Goal: Task Accomplishment & Management: Manage account settings

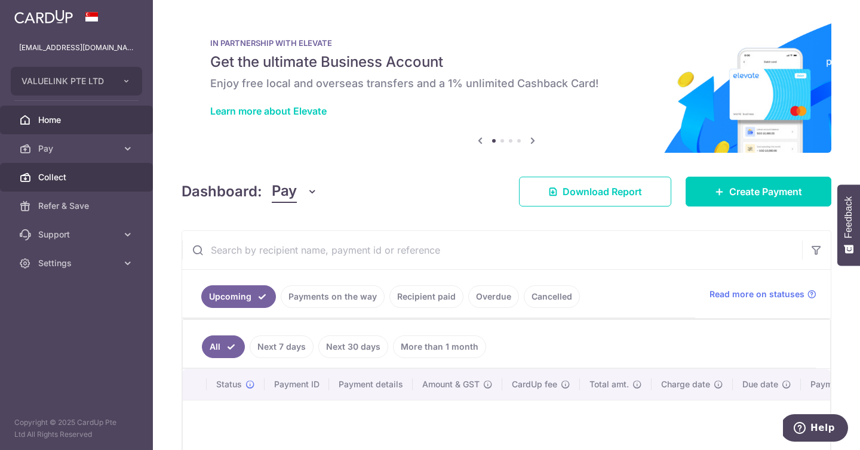
click at [113, 176] on span "Collect" at bounding box center [77, 177] width 79 height 12
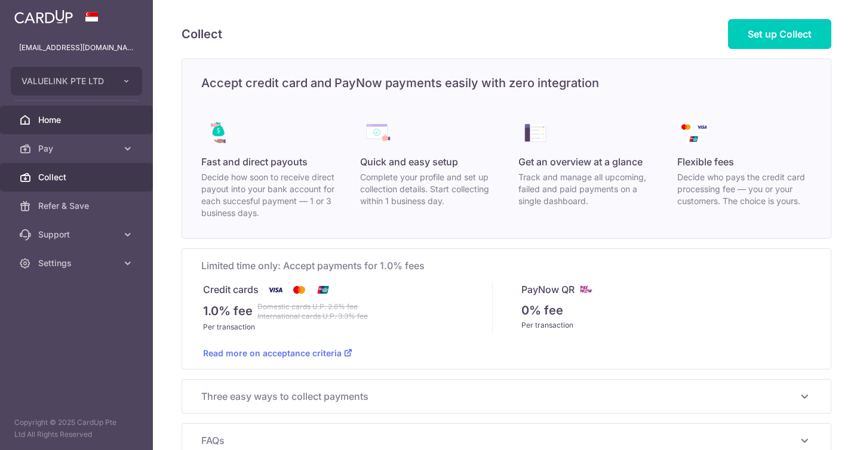
click at [120, 115] on link "Home" at bounding box center [76, 120] width 153 height 29
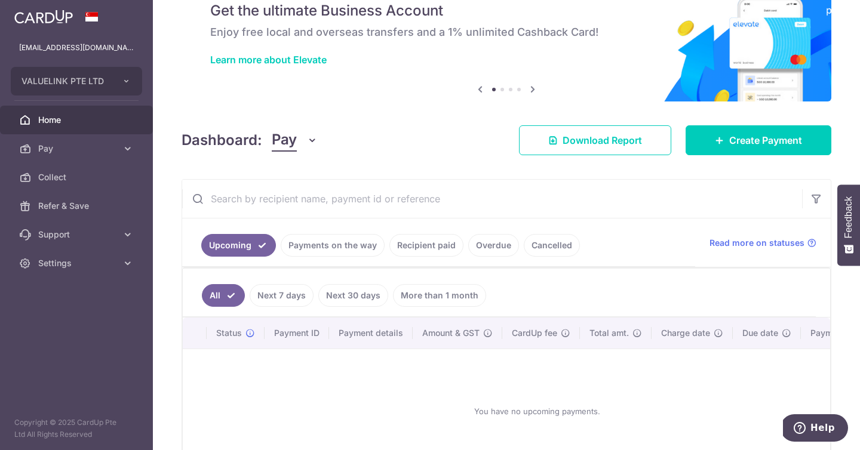
scroll to position [82, 0]
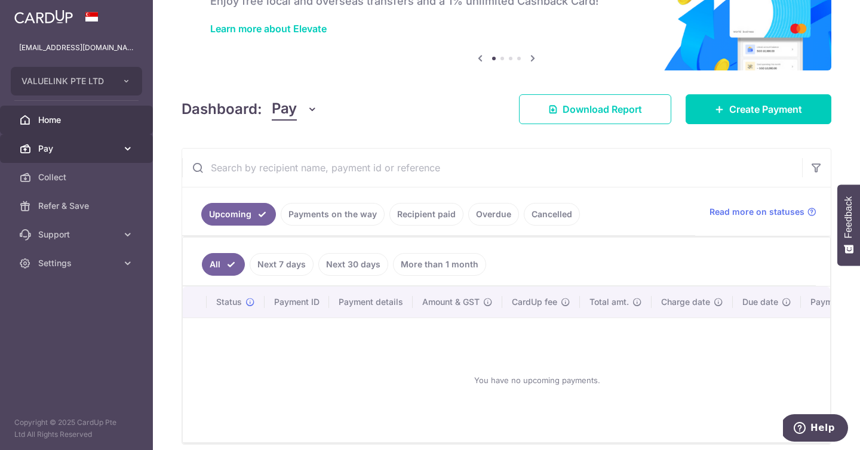
click at [107, 147] on span "Pay" at bounding box center [77, 149] width 79 height 12
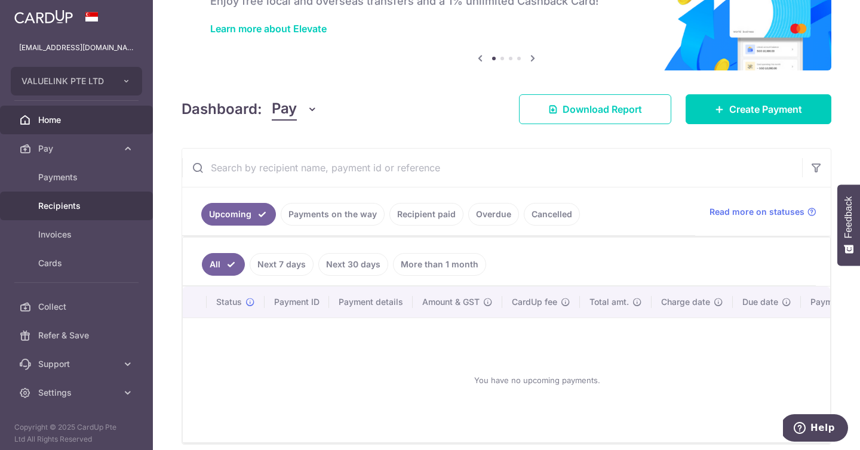
click at [110, 216] on link "Recipients" at bounding box center [76, 206] width 153 height 29
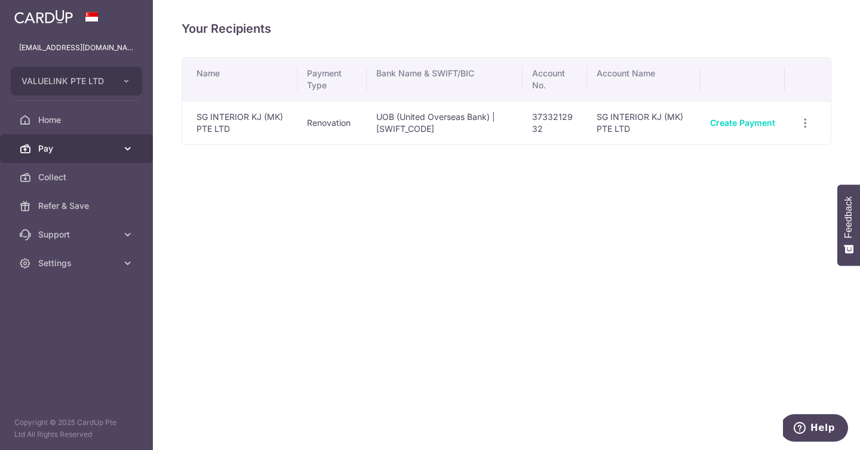
click at [122, 147] on icon at bounding box center [128, 149] width 12 height 12
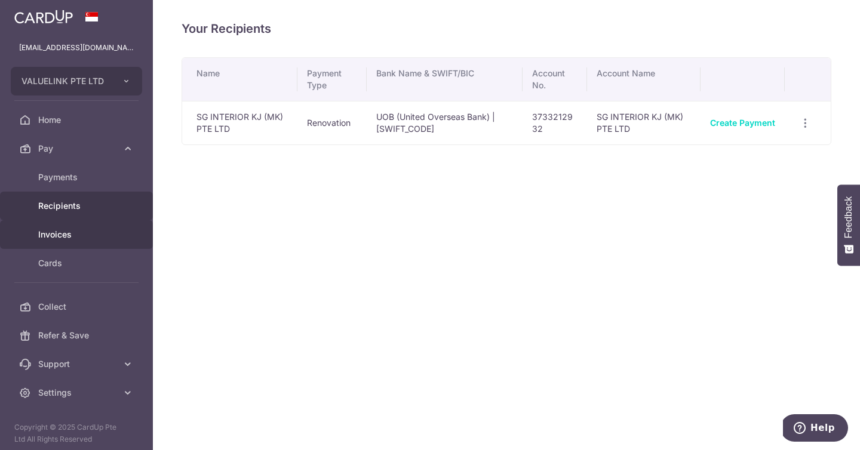
click at [104, 232] on span "Invoices" at bounding box center [77, 235] width 79 height 12
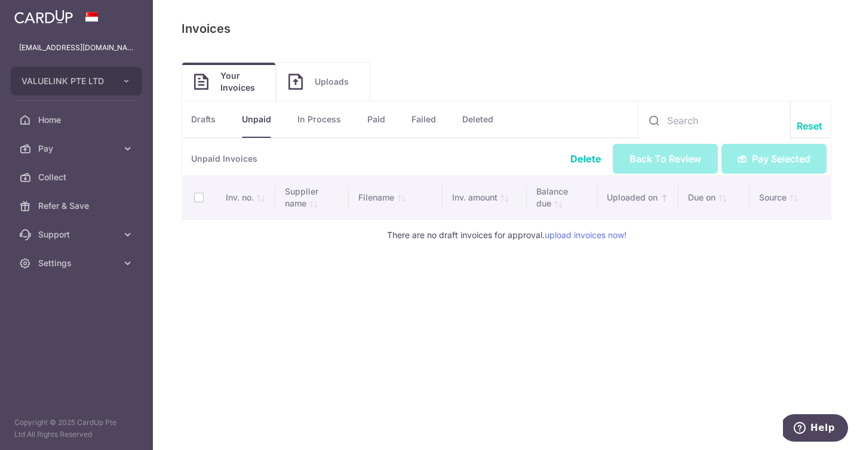
click at [312, 94] on link "Uploads" at bounding box center [322, 82] width 93 height 38
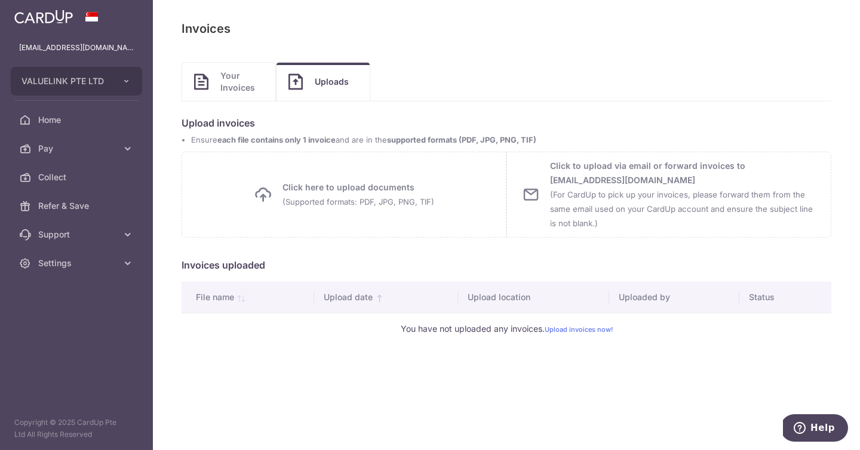
click at [246, 88] on span "Your Invoices" at bounding box center [241, 82] width 43 height 24
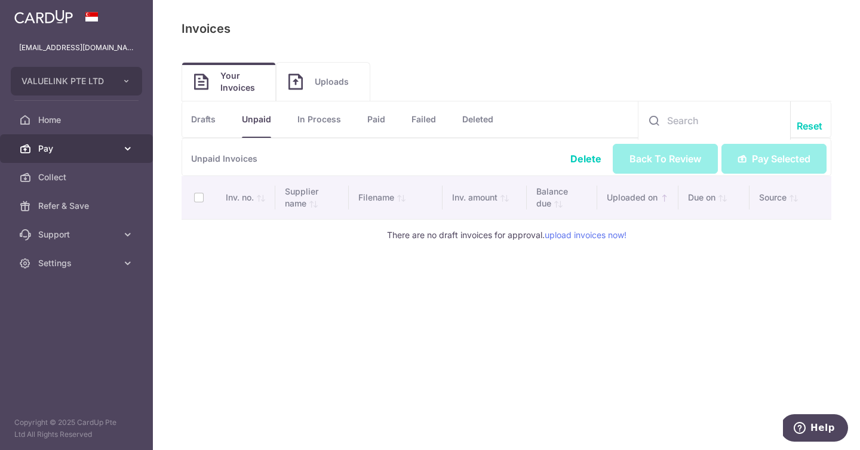
click at [88, 143] on span "Pay" at bounding box center [77, 149] width 79 height 12
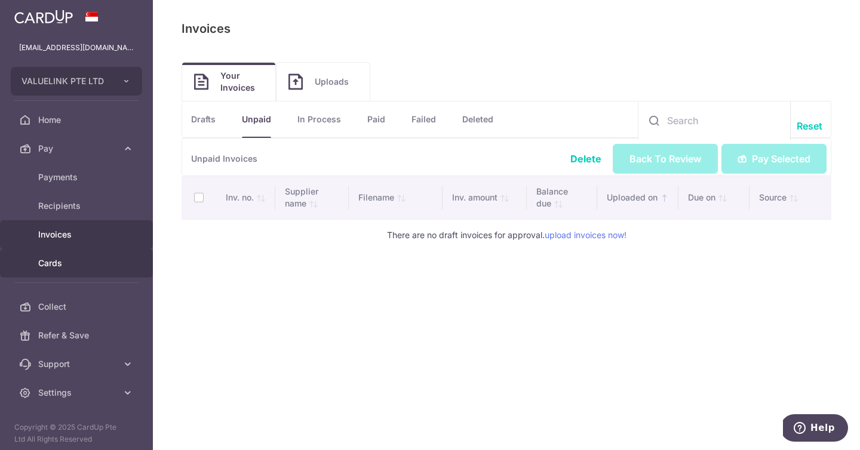
click at [80, 263] on span "Cards" at bounding box center [77, 263] width 79 height 12
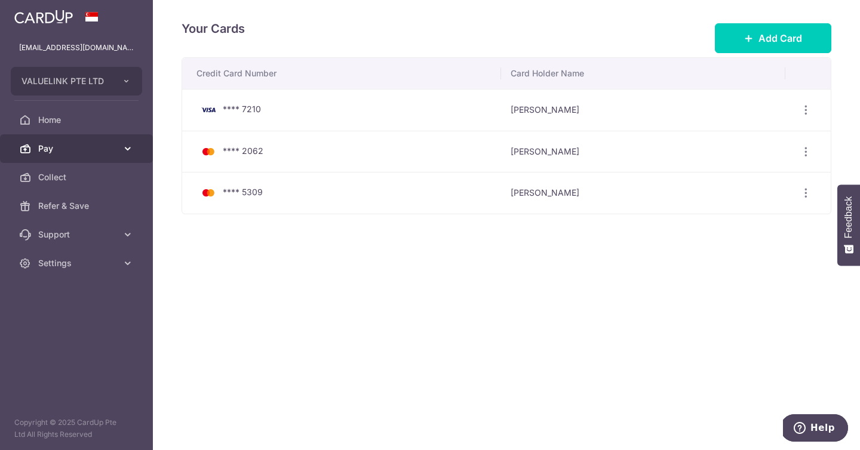
click at [111, 146] on span "Pay" at bounding box center [77, 149] width 79 height 12
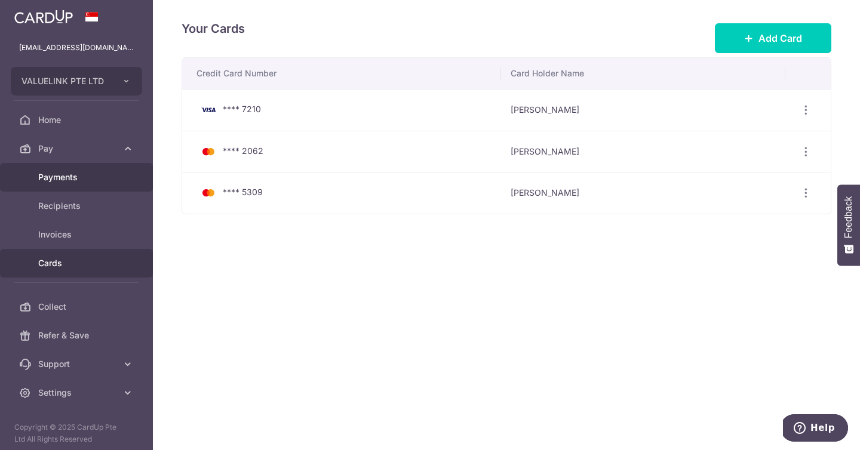
click at [110, 180] on span "Payments" at bounding box center [77, 177] width 79 height 12
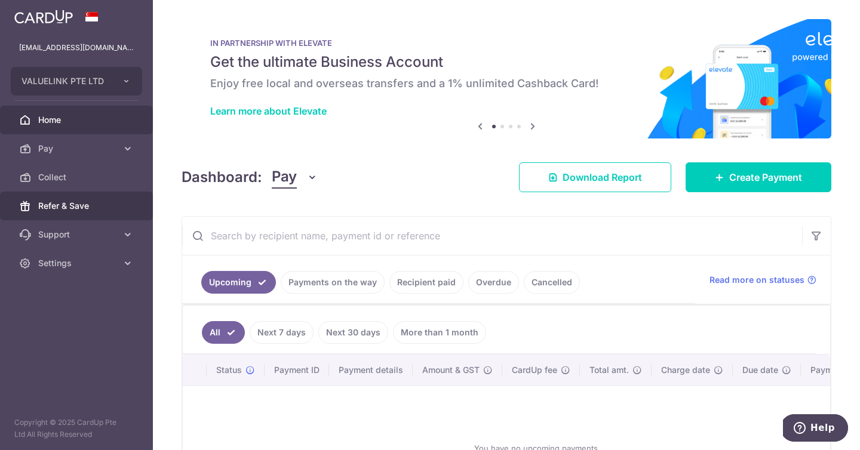
click at [127, 205] on link "Refer & Save" at bounding box center [76, 206] width 153 height 29
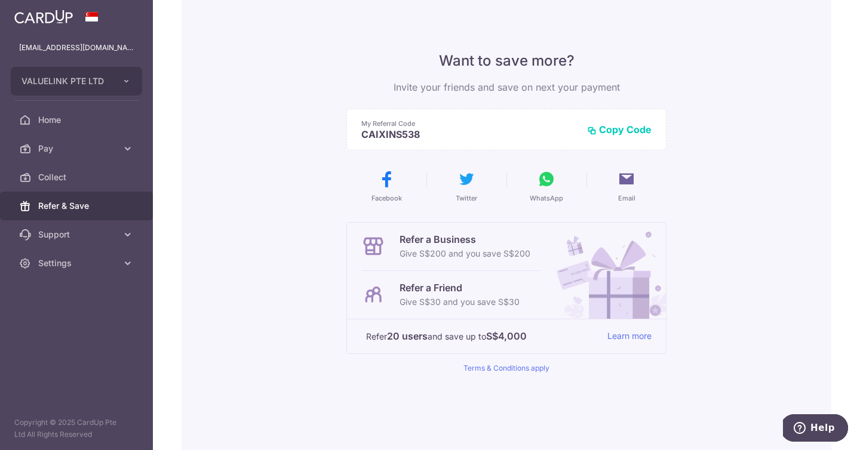
scroll to position [93, 0]
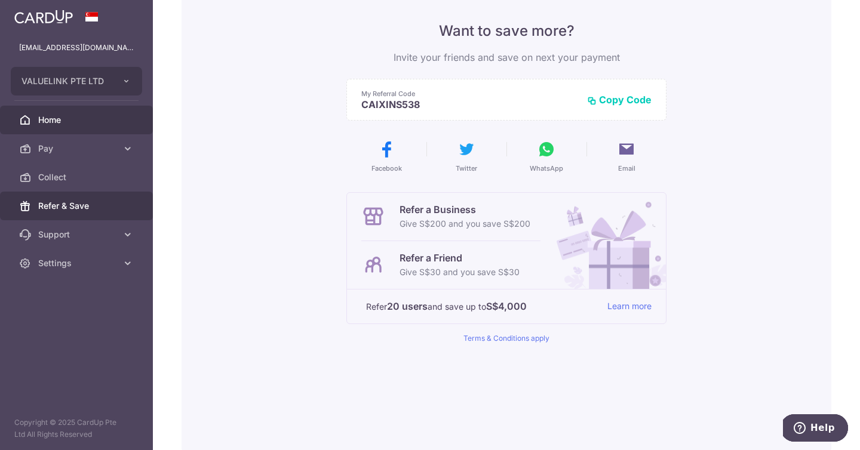
click at [100, 119] on span "Home" at bounding box center [77, 120] width 79 height 12
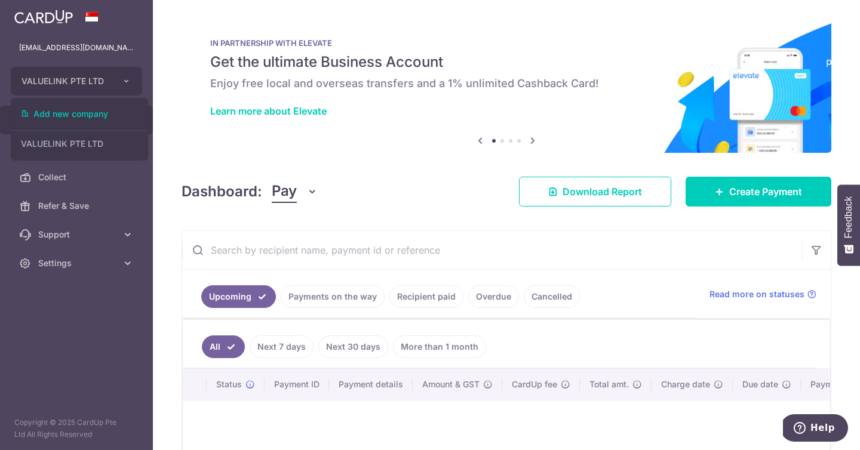
click at [131, 75] on button "VALUELINK PTE LTD" at bounding box center [76, 81] width 131 height 29
click at [110, 140] on link "Pay" at bounding box center [76, 148] width 153 height 29
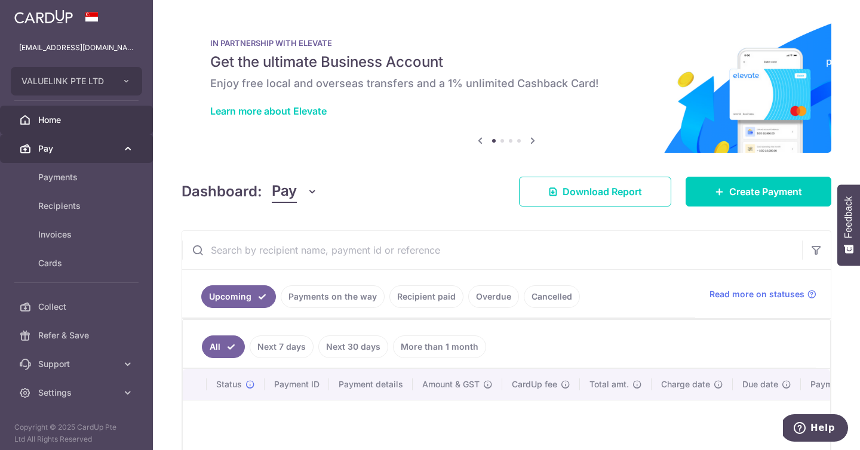
click at [109, 142] on link "Pay" at bounding box center [76, 148] width 153 height 29
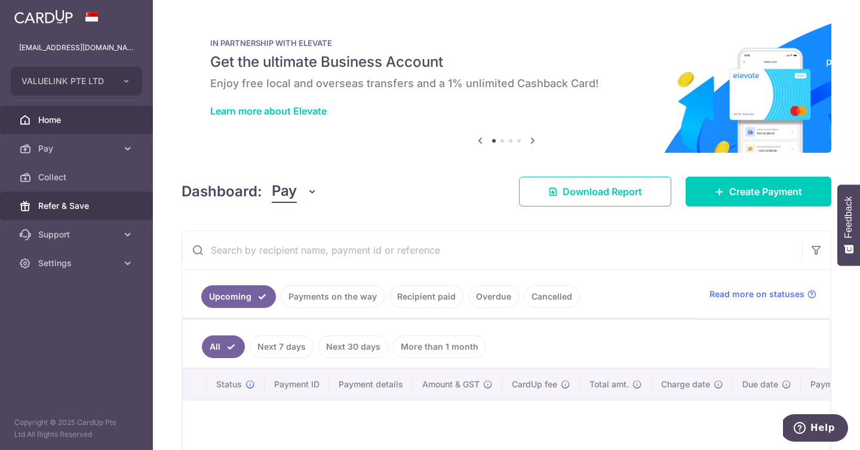
click at [99, 195] on link "Refer & Save" at bounding box center [76, 206] width 153 height 29
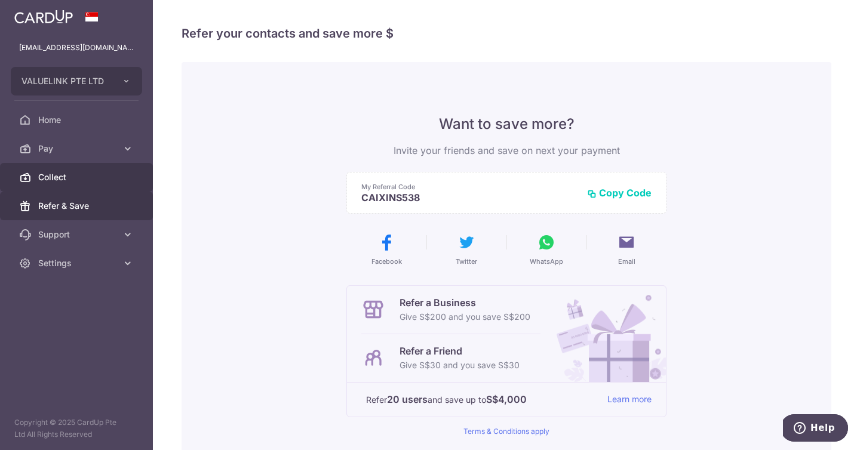
click at [102, 185] on link "Collect" at bounding box center [76, 177] width 153 height 29
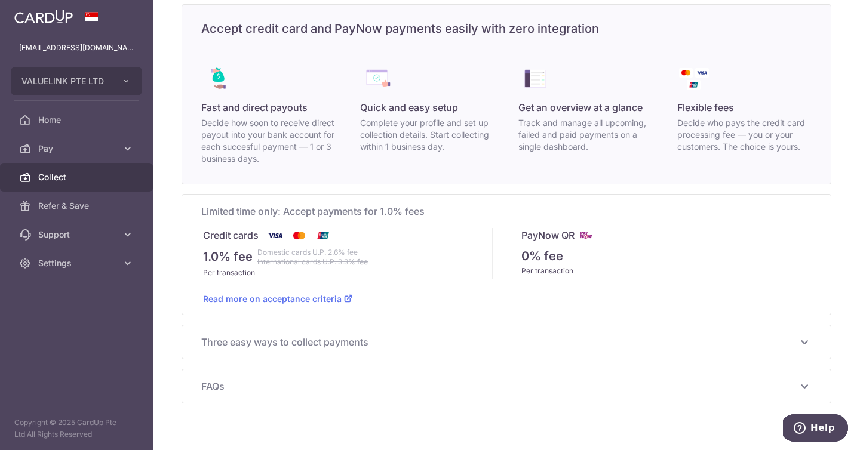
scroll to position [73, 0]
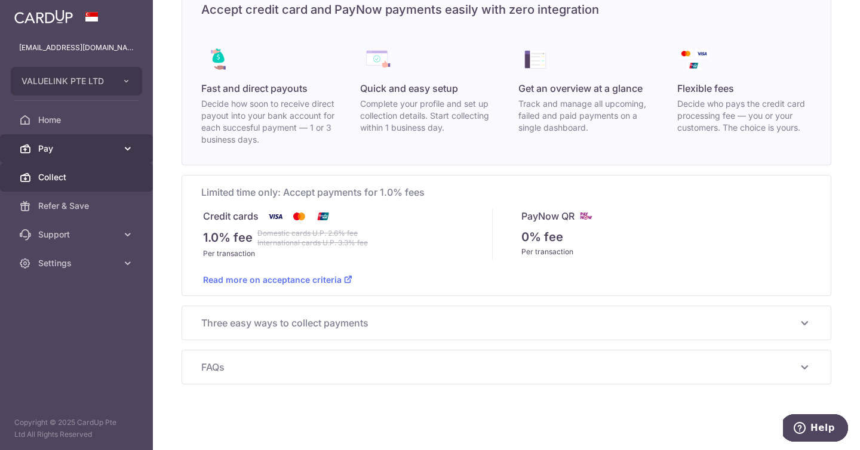
click at [92, 145] on span "Pay" at bounding box center [77, 149] width 79 height 12
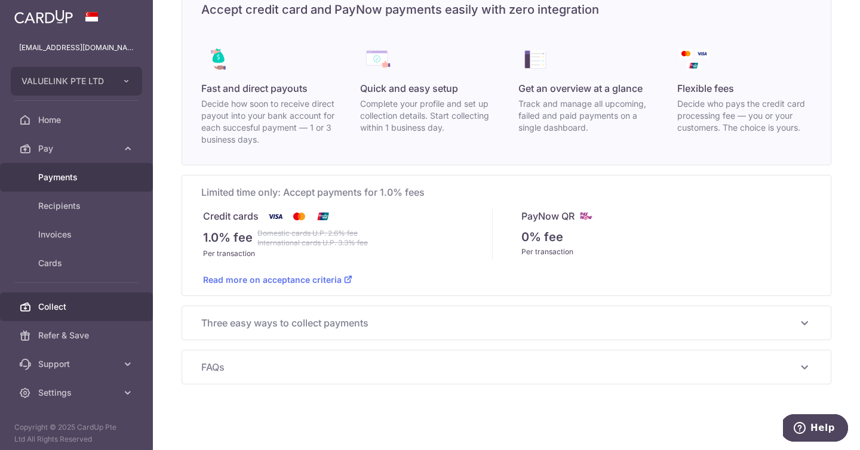
click at [85, 172] on span "Payments" at bounding box center [77, 177] width 79 height 12
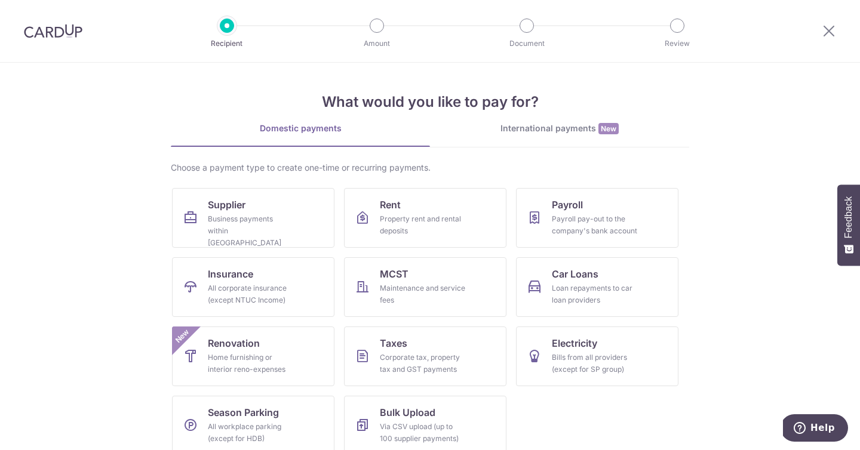
click at [78, 29] on img at bounding box center [53, 31] width 59 height 14
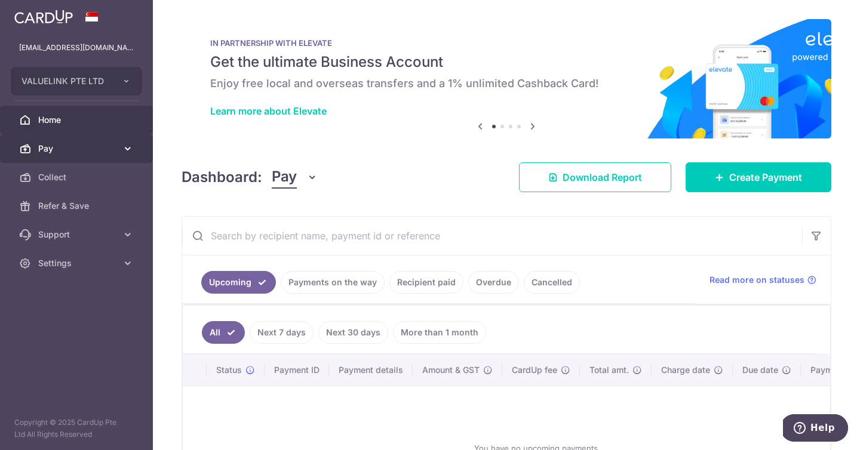
click at [67, 143] on span "Pay" at bounding box center [77, 149] width 79 height 12
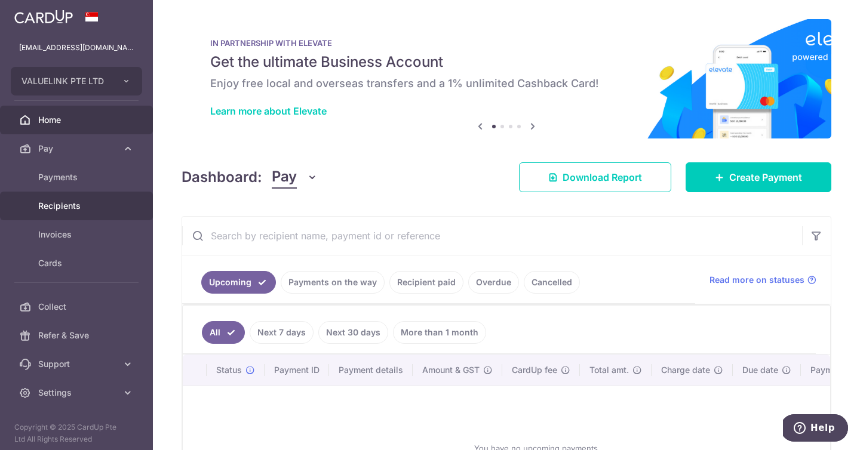
click at [88, 205] on span "Recipients" at bounding box center [77, 206] width 79 height 12
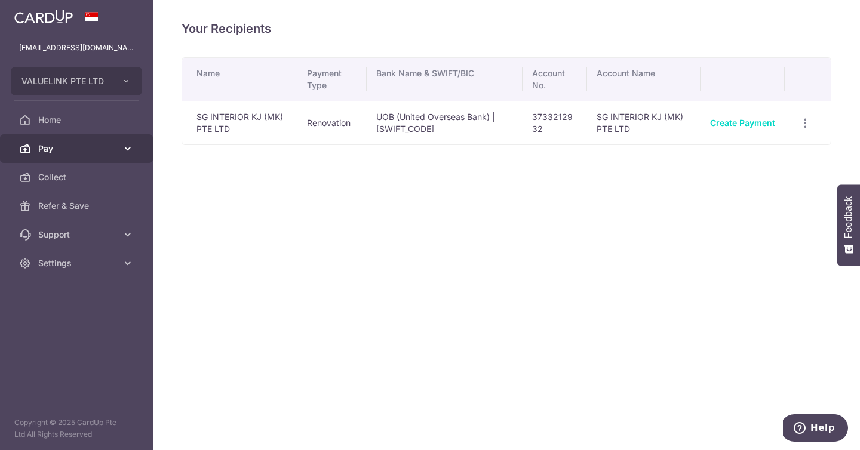
click at [92, 156] on link "Pay" at bounding box center [76, 148] width 153 height 29
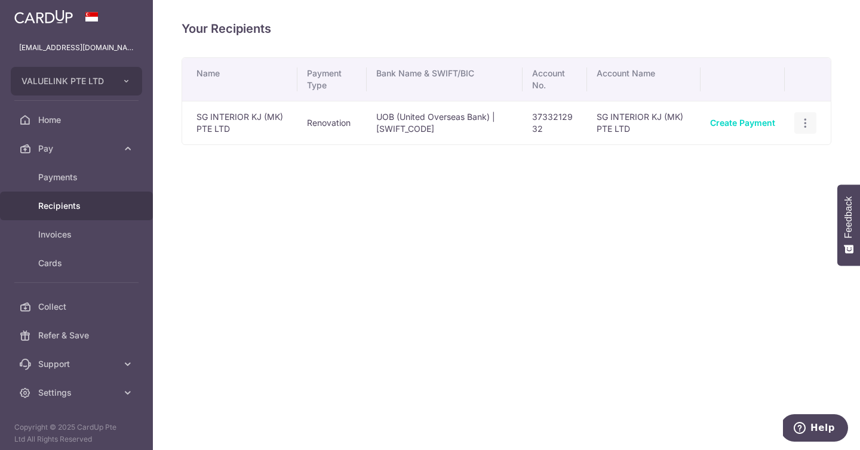
click at [801, 132] on div "View/Edit Linked Payments" at bounding box center [805, 123] width 22 height 22
click at [803, 129] on div "View/Edit Linked Payments" at bounding box center [805, 123] width 22 height 22
click at [803, 126] on icon "button" at bounding box center [805, 123] width 13 height 13
click at [219, 124] on td "SG INTERIOR KJ (MK) PTE LTD" at bounding box center [239, 123] width 115 height 44
click at [96, 109] on link "Home" at bounding box center [76, 120] width 153 height 29
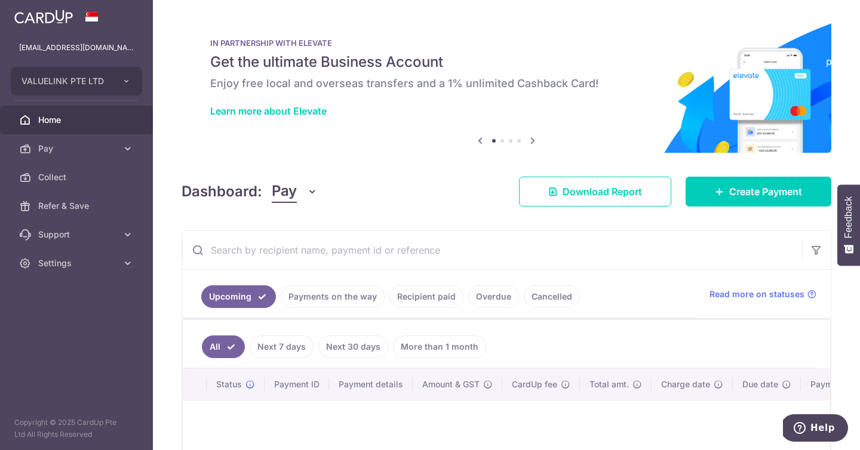
click at [531, 142] on icon at bounding box center [532, 140] width 14 height 15
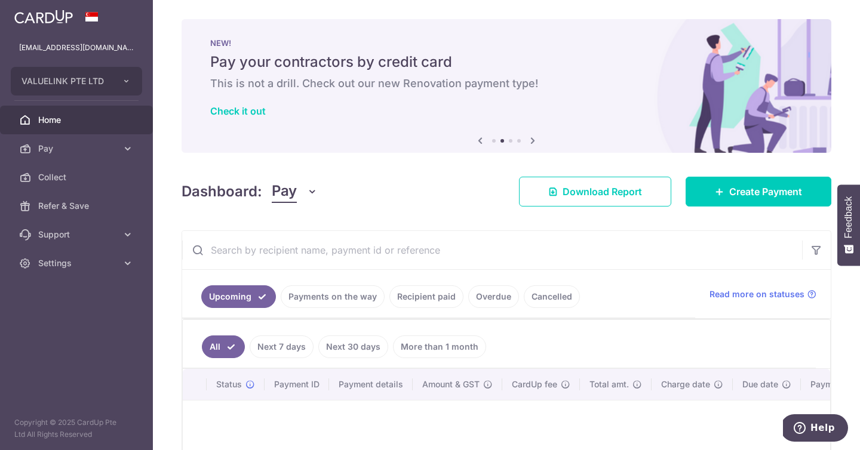
click at [531, 142] on icon at bounding box center [532, 140] width 14 height 15
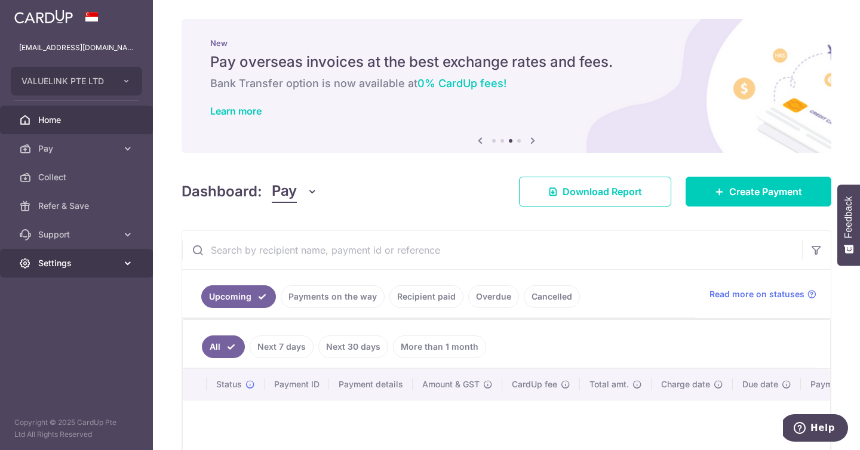
click at [74, 259] on span "Settings" at bounding box center [77, 263] width 79 height 12
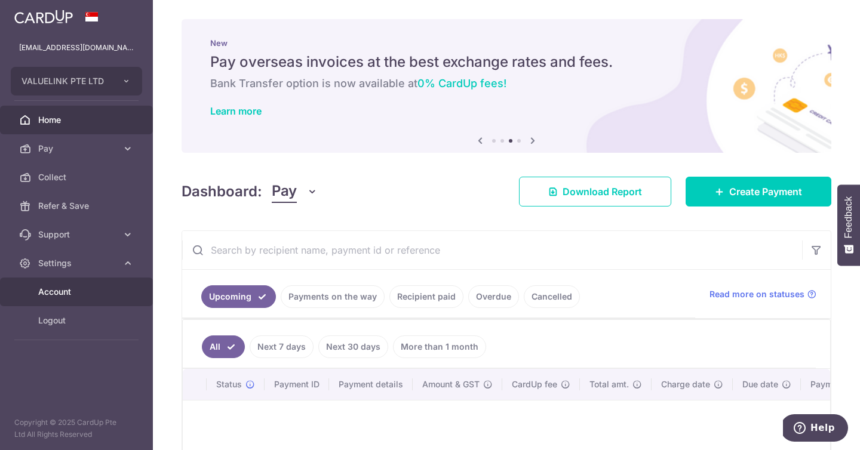
click at [87, 293] on span "Account" at bounding box center [77, 292] width 79 height 12
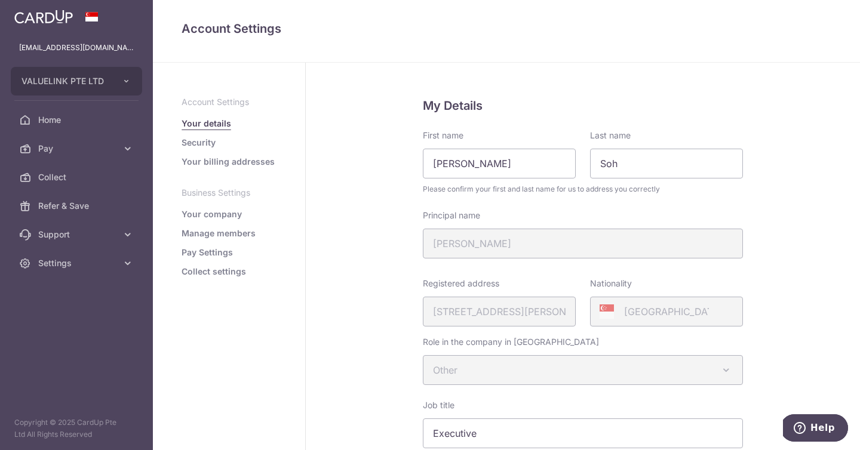
click at [214, 238] on link "Manage members" at bounding box center [219, 234] width 74 height 12
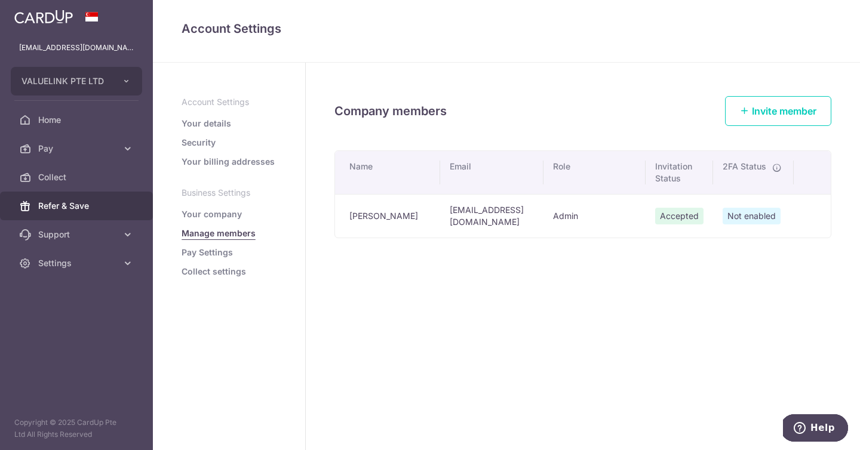
click at [84, 214] on link "Refer & Save" at bounding box center [76, 206] width 153 height 29
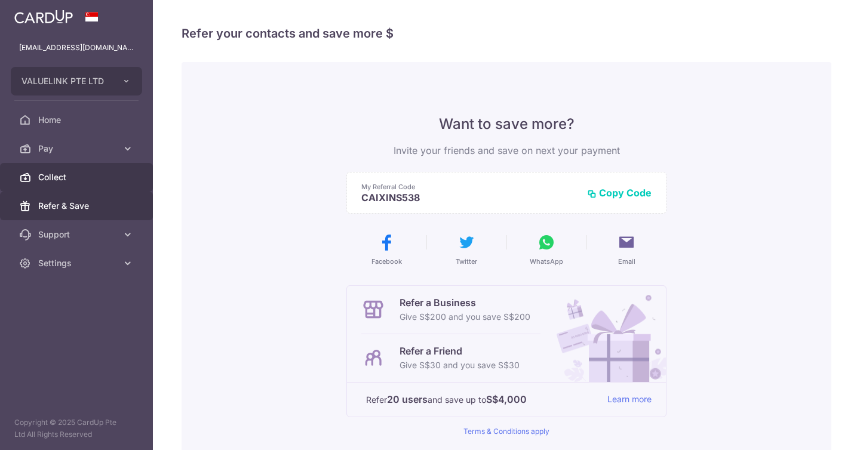
click at [89, 185] on link "Collect" at bounding box center [76, 177] width 153 height 29
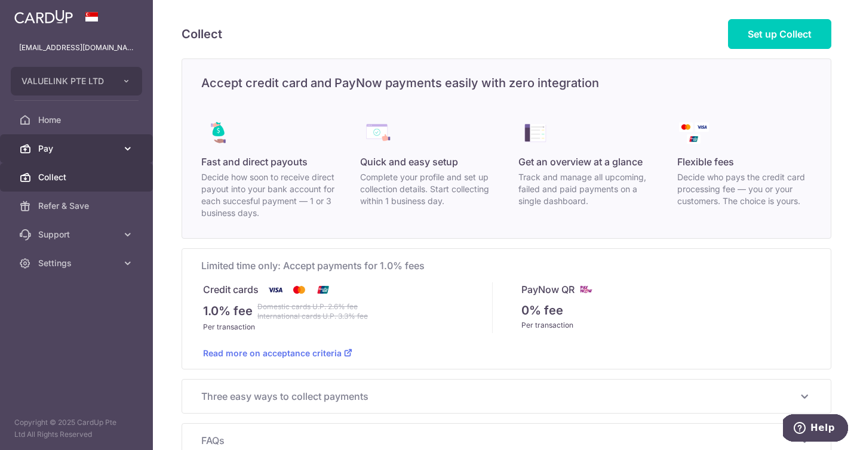
click at [87, 158] on link "Pay" at bounding box center [76, 148] width 153 height 29
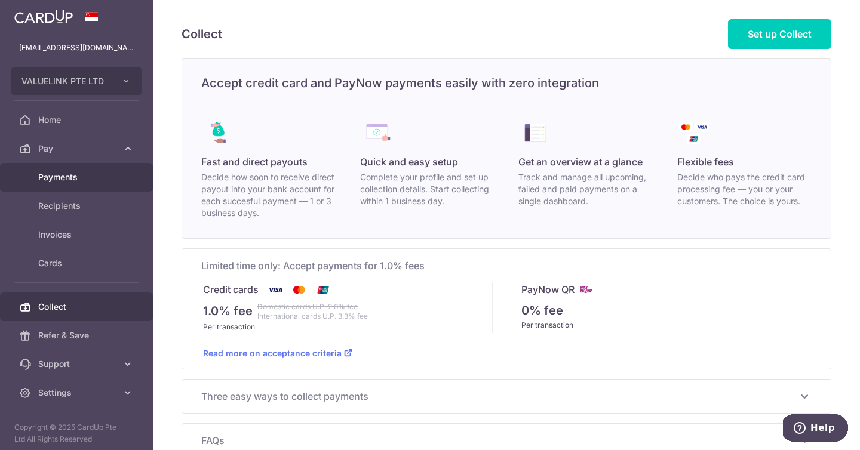
click at [90, 186] on link "Payments" at bounding box center [76, 177] width 153 height 29
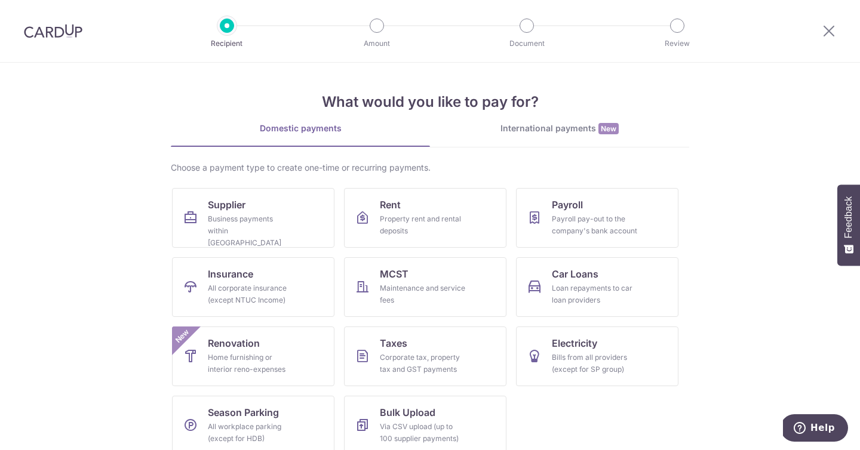
click at [70, 47] on div at bounding box center [53, 31] width 106 height 62
click at [68, 39] on div at bounding box center [53, 31] width 106 height 62
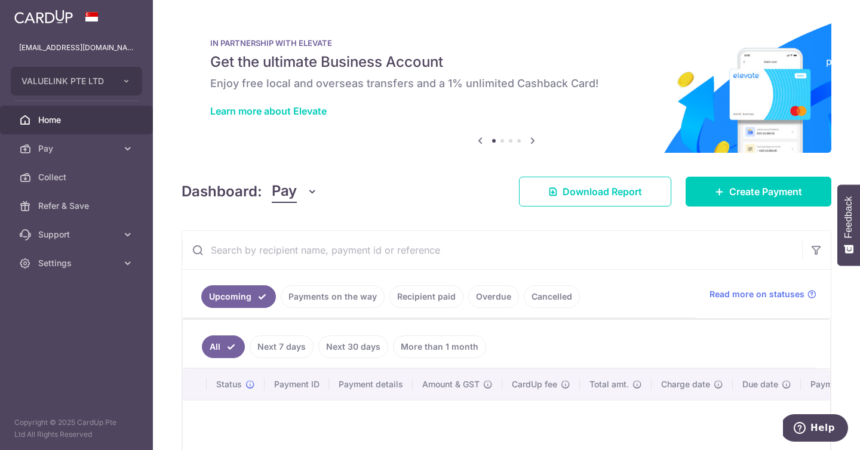
click at [420, 291] on link "Recipient paid" at bounding box center [426, 296] width 74 height 23
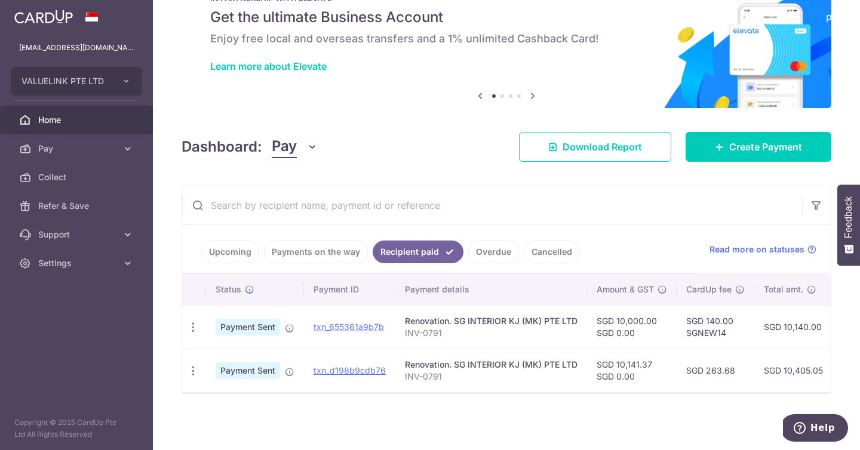
scroll to position [20, 0]
